Goal: Information Seeking & Learning: Check status

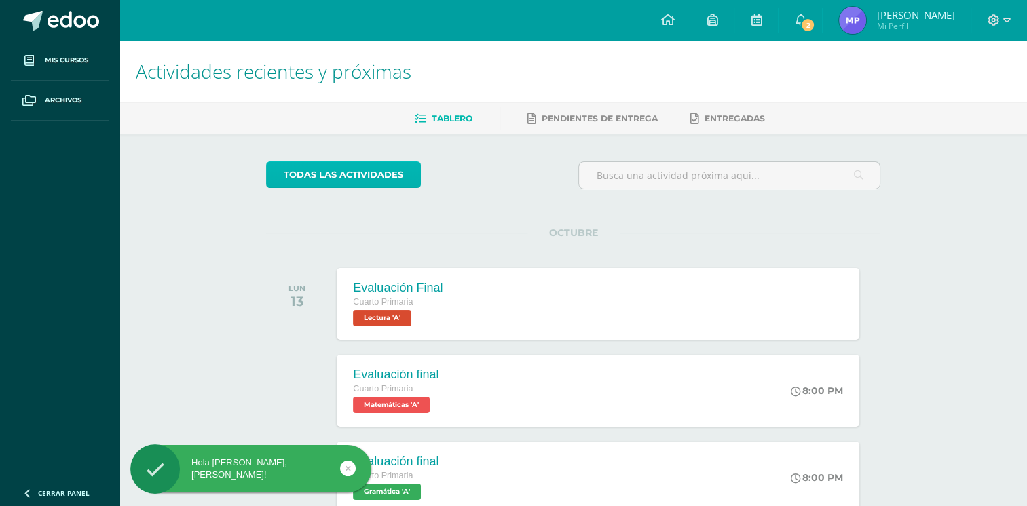
click at [339, 166] on link "todas las Actividades" at bounding box center [343, 175] width 155 height 26
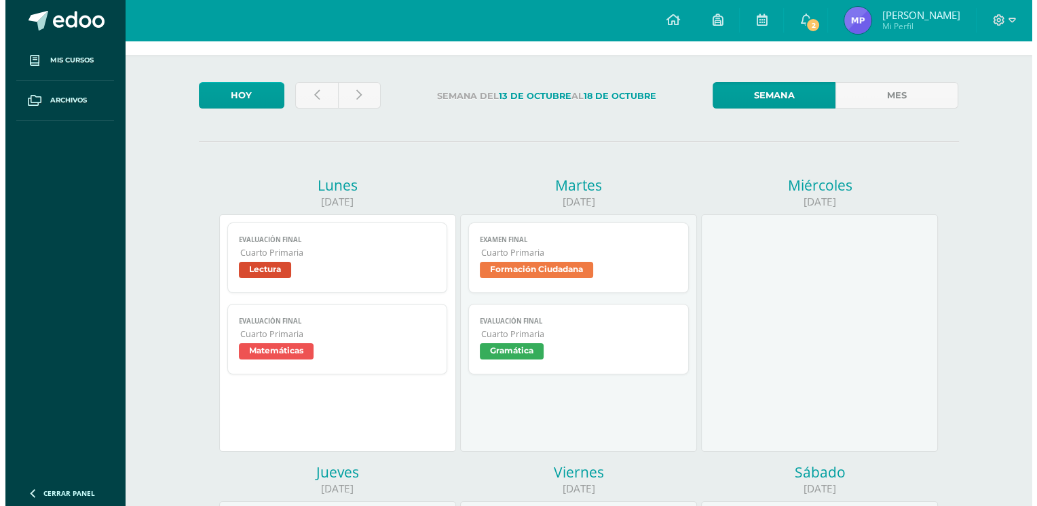
scroll to position [68, 0]
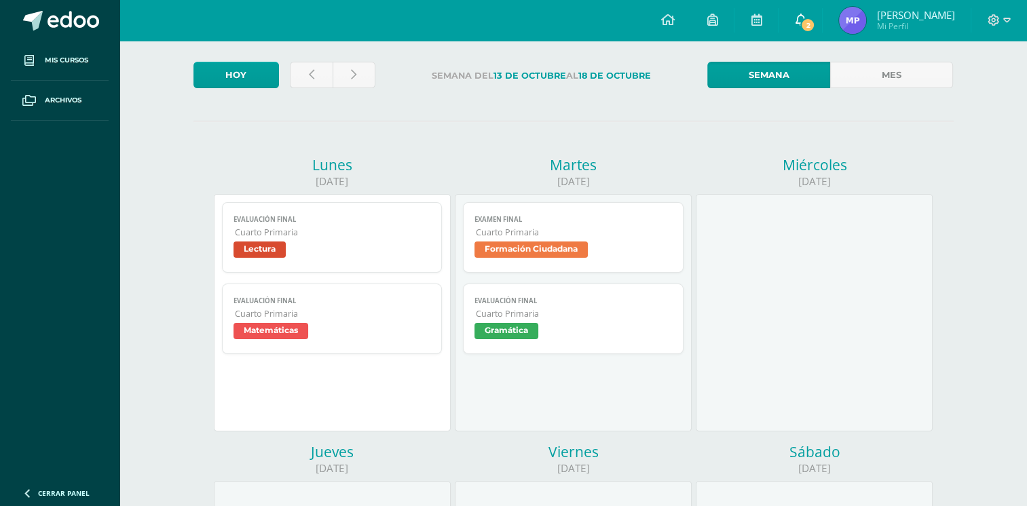
click at [815, 24] on span "2" at bounding box center [807, 25] width 15 height 15
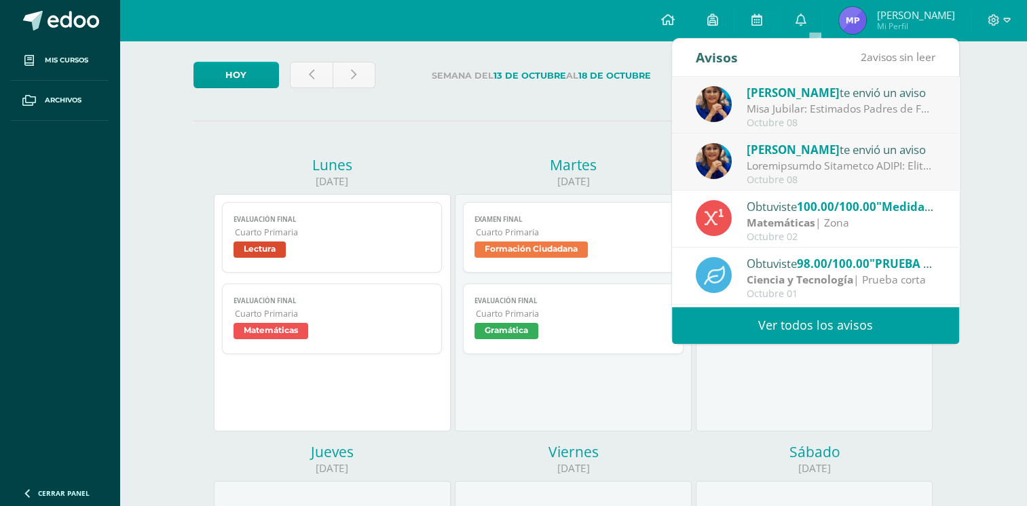
click at [504, 308] on link "Evaluación final Cuarto Primaria Gramática" at bounding box center [573, 319] width 221 height 71
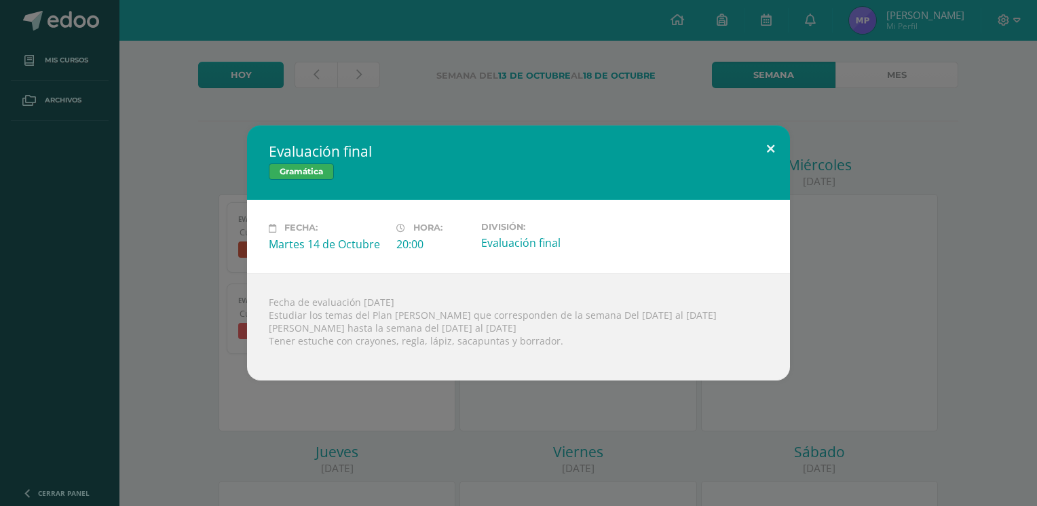
click at [776, 151] on button at bounding box center [770, 149] width 39 height 46
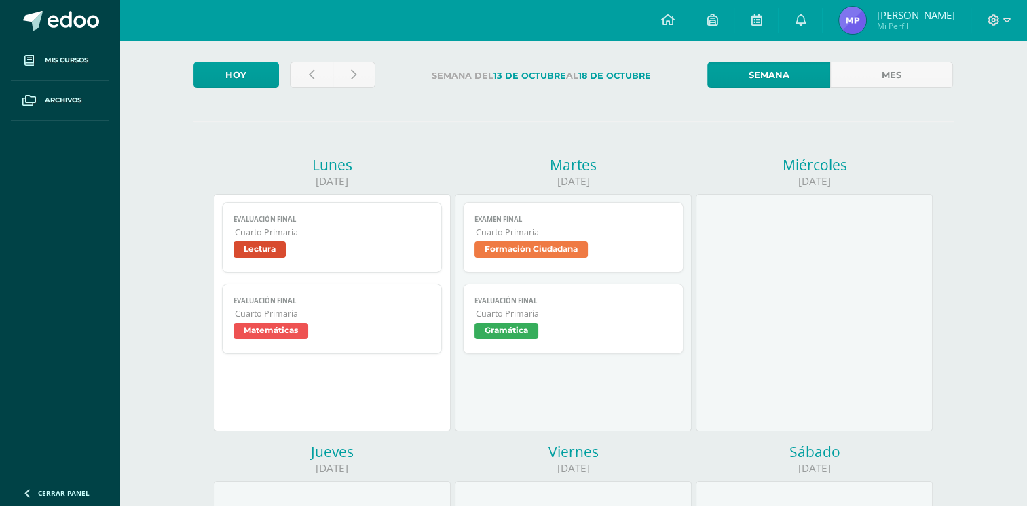
click at [614, 264] on link "Examen Final Cuarto Primaria Formación Ciudadana" at bounding box center [573, 237] width 221 height 71
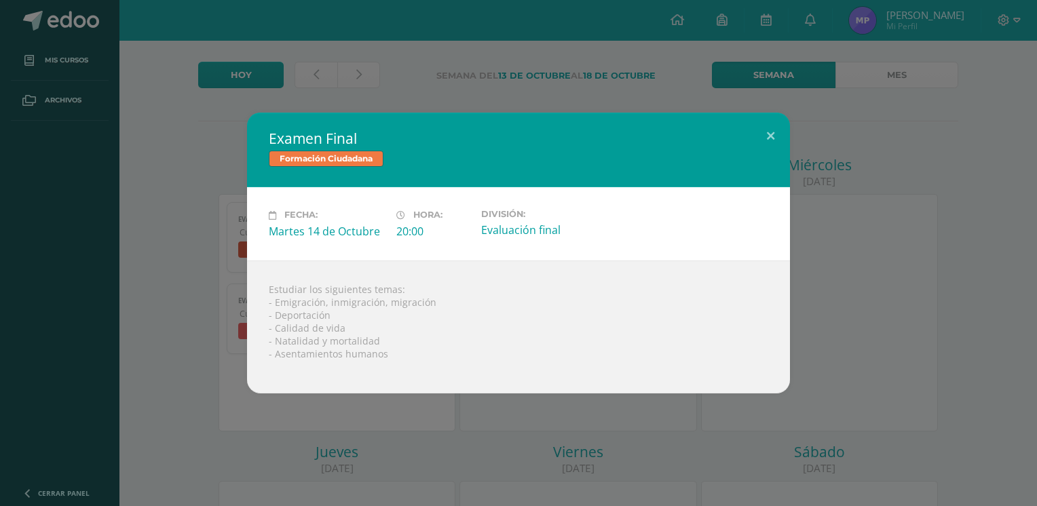
click at [592, 96] on div "Examen Final Formación Ciudadana Fecha: Martes 14 de Octubre Hora: 20:00 Divisi…" at bounding box center [518, 253] width 1037 height 506
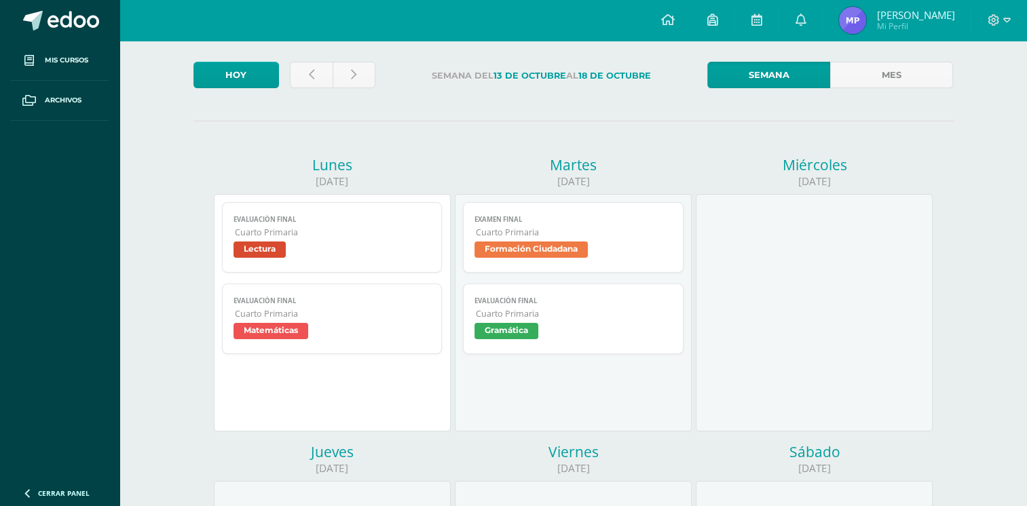
click at [572, 232] on span "Cuarto Primaria" at bounding box center [574, 233] width 196 height 12
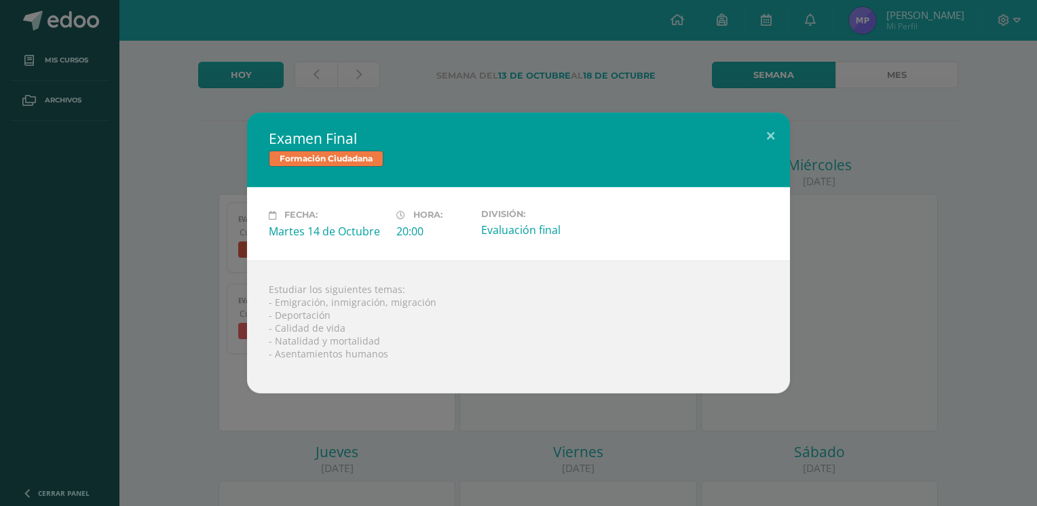
click at [468, 202] on link "Examen Final Cuarto Primaria Formación Ciudadana" at bounding box center [578, 237] width 221 height 71
